Goal: Check status

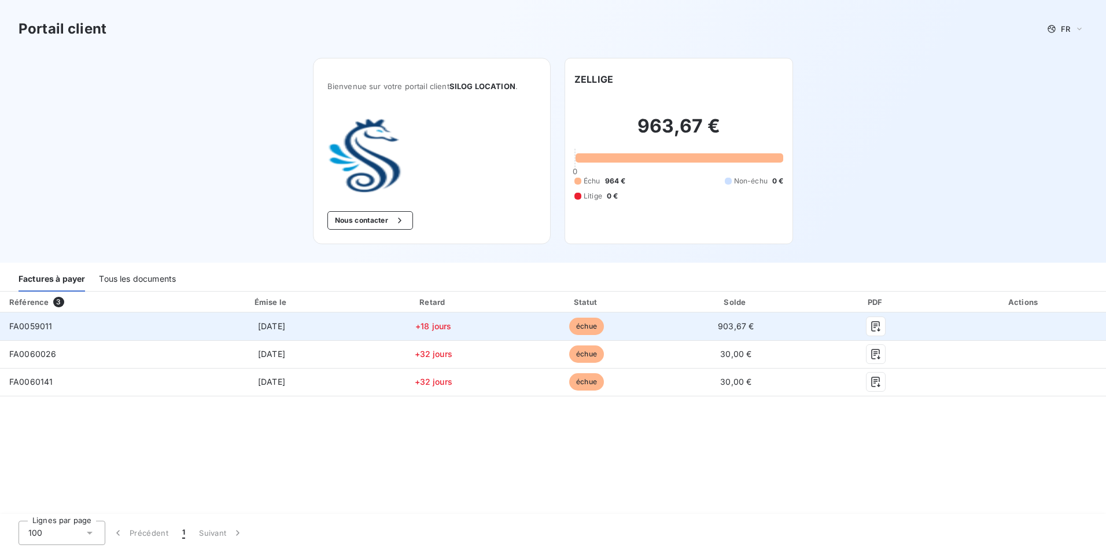
click at [585, 326] on span "échue" at bounding box center [586, 326] width 35 height 17
click at [872, 327] on icon "button" at bounding box center [876, 326] width 9 height 10
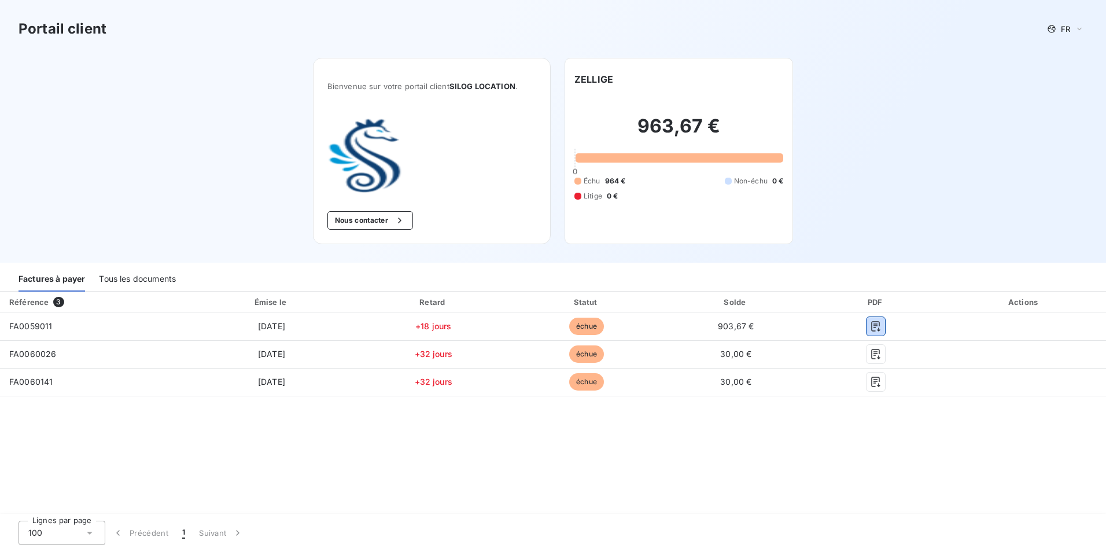
click at [149, 286] on div "Tous les documents" at bounding box center [137, 279] width 77 height 24
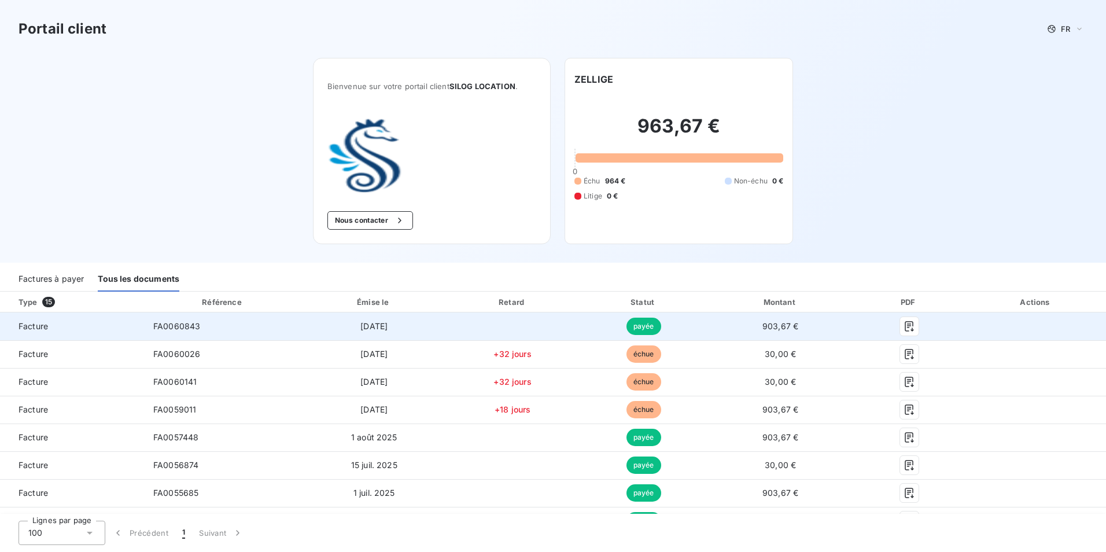
scroll to position [58, 0]
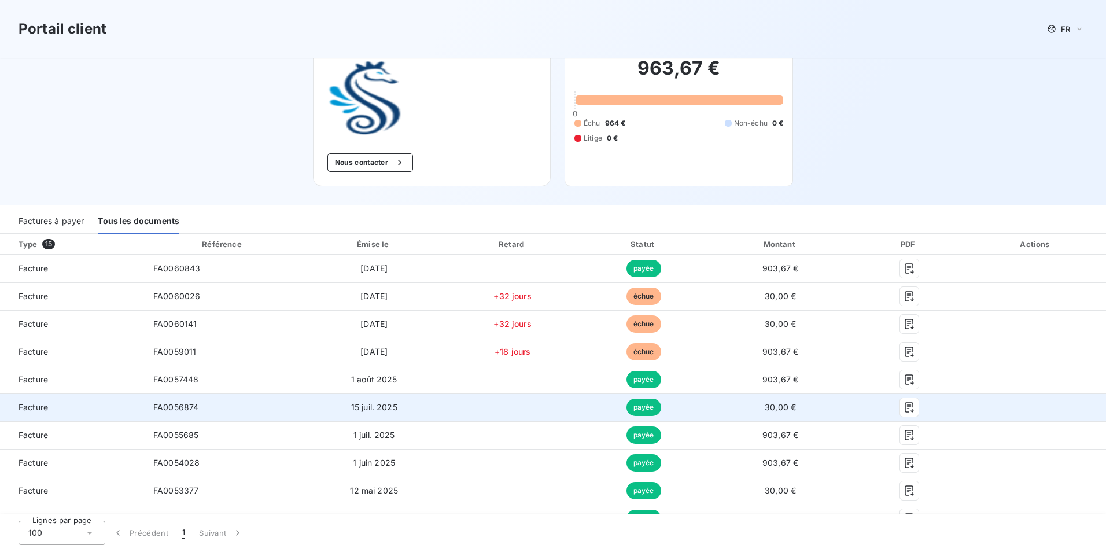
click at [688, 404] on td "payée" at bounding box center [644, 407] width 130 height 28
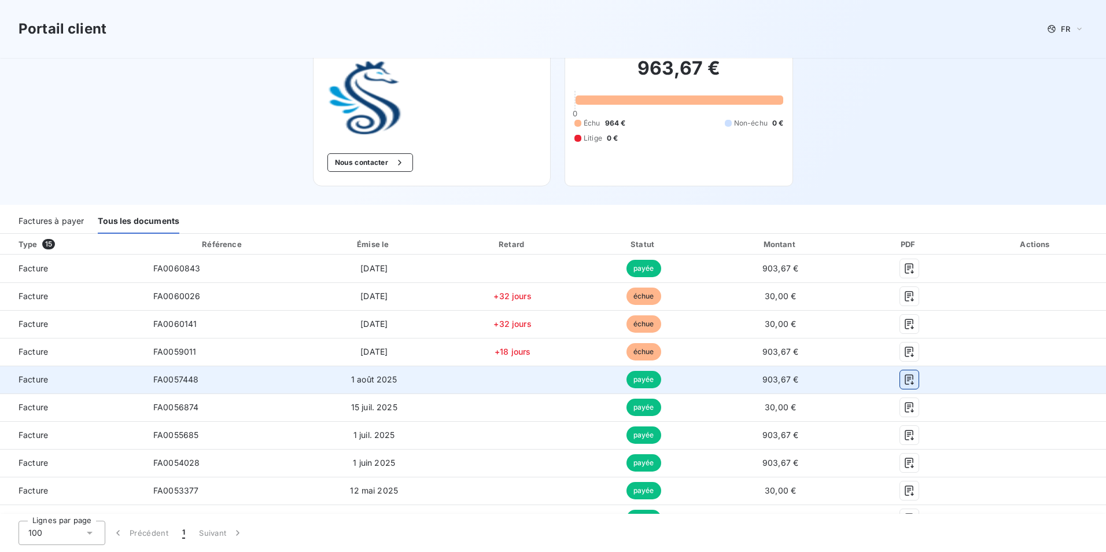
click at [900, 380] on button "button" at bounding box center [909, 379] width 19 height 19
click at [904, 379] on icon "button" at bounding box center [910, 380] width 12 height 12
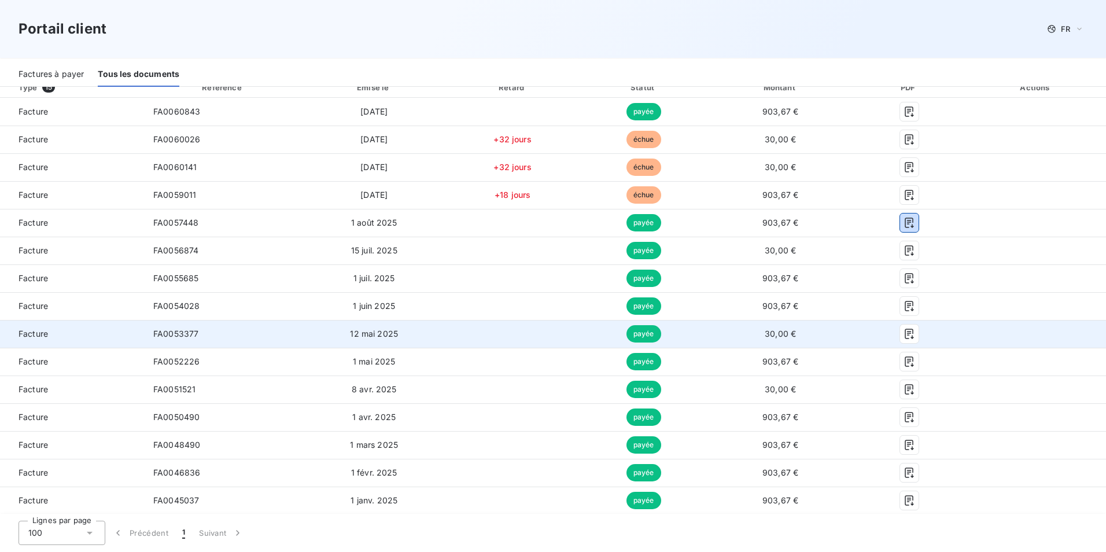
scroll to position [0, 0]
